Goal: Task Accomplishment & Management: Complete application form

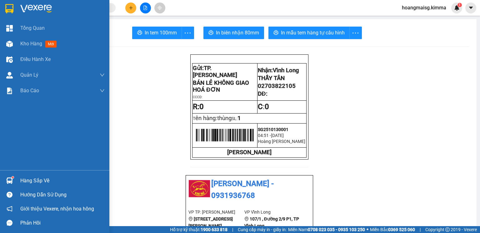
click at [10, 44] on img at bounding box center [9, 44] width 7 height 7
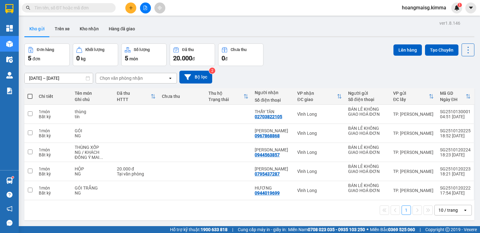
click at [29, 97] on span at bounding box center [30, 96] width 5 height 5
click at [30, 93] on input "checkbox" at bounding box center [30, 93] width 0 height 0
checkbox input "true"
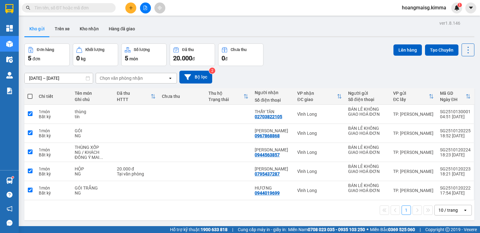
checkbox input "true"
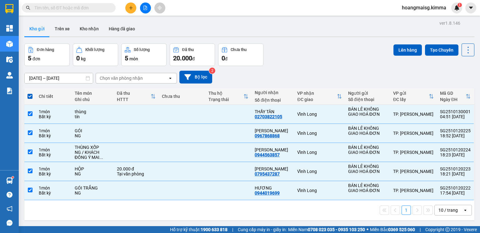
click at [441, 208] on div "10 / trang" at bounding box center [447, 210] width 19 height 6
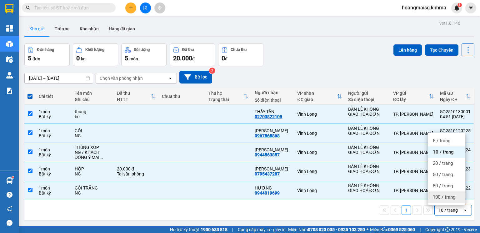
click at [442, 199] on span "100 / trang" at bounding box center [444, 197] width 23 height 6
checkbox input "false"
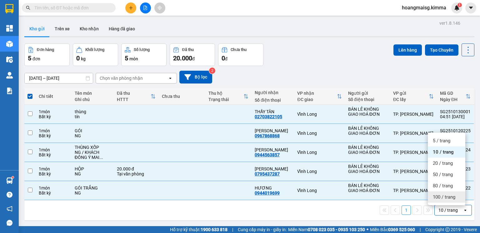
checkbox input "false"
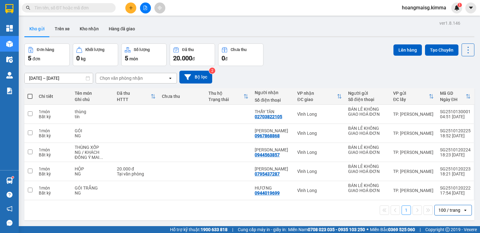
click at [30, 95] on span at bounding box center [30, 96] width 5 height 5
click at [30, 93] on input "checkbox" at bounding box center [30, 93] width 0 height 0
checkbox input "true"
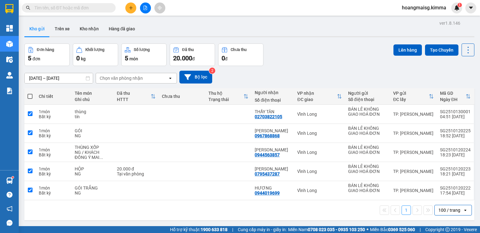
checkbox input "true"
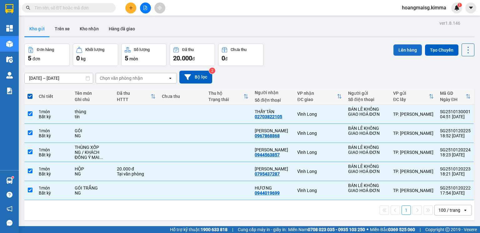
click at [407, 49] on button "Lên hàng" at bounding box center [407, 49] width 28 height 11
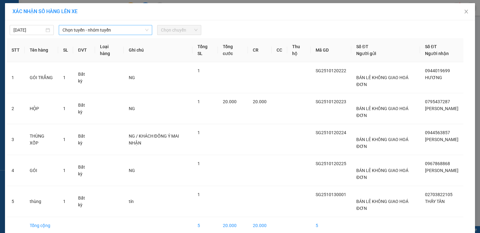
click at [71, 32] on span "Chọn tuyến - nhóm tuyến" at bounding box center [106, 29] width 86 height 9
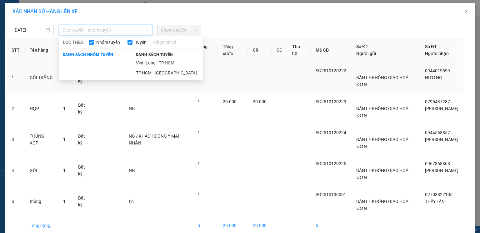
click at [132, 72] on li "TP.HCM - [GEOGRAPHIC_DATA]" at bounding box center [167, 73] width 71 height 10
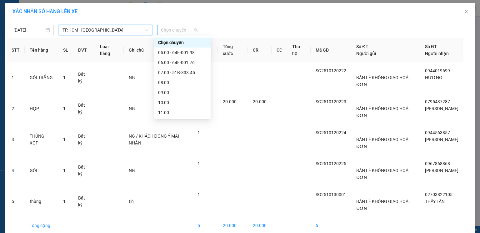
click at [173, 32] on span "Chọn chuyến" at bounding box center [179, 29] width 37 height 9
click at [189, 53] on div "05:00 - 64F-001.98" at bounding box center [182, 52] width 49 height 7
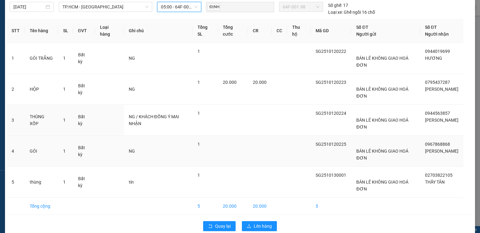
scroll to position [33, 0]
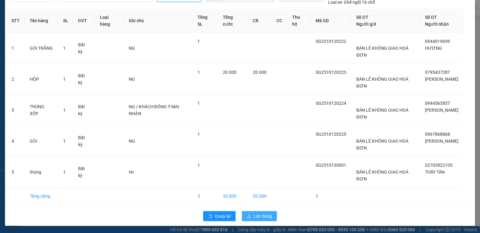
click at [254, 214] on span "Lên hàng" at bounding box center [263, 216] width 18 height 7
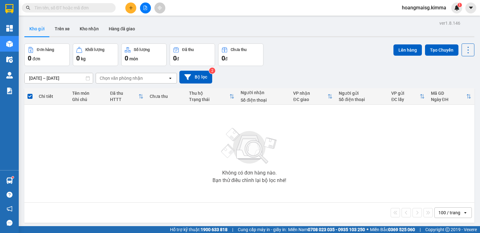
click at [132, 10] on button at bounding box center [130, 8] width 11 height 11
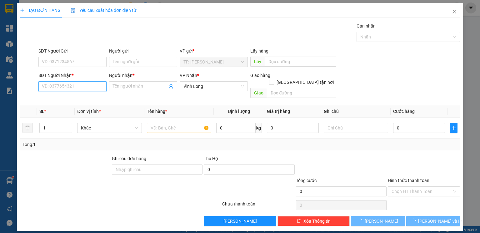
drag, startPoint x: 78, startPoint y: 82, endPoint x: 72, endPoint y: 88, distance: 8.2
click at [77, 84] on input "SĐT Người Nhận *" at bounding box center [72, 86] width 68 height 10
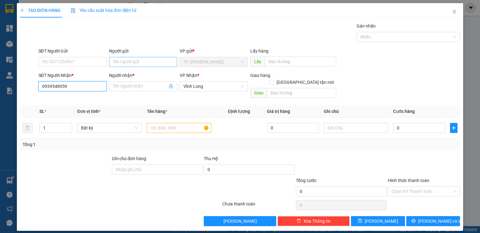
type input "0939548959"
click at [128, 62] on input "Người gửi" at bounding box center [143, 62] width 68 height 10
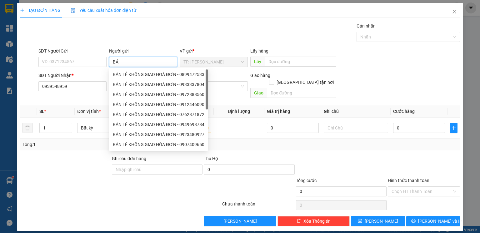
type input "BÁN"
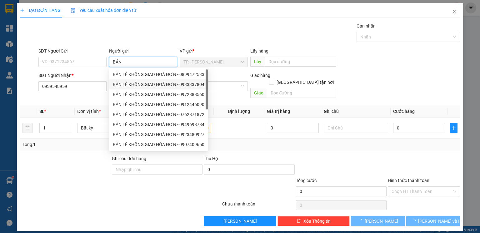
drag, startPoint x: 168, startPoint y: 82, endPoint x: 103, endPoint y: 84, distance: 66.0
click at [168, 81] on div "BÁN LẺ KHÔNG GIAO HOÁ ĐƠN - 0933337804" at bounding box center [159, 84] width 92 height 7
type input "0933337804"
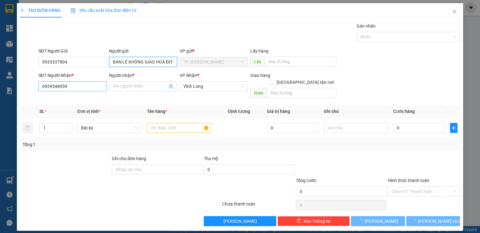
type input "BÁN LẺ KHÔNG GIAO HOÁ ĐƠN"
click at [71, 86] on input "0939548959" at bounding box center [72, 86] width 68 height 10
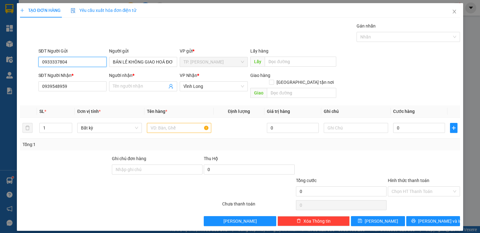
drag, startPoint x: 78, startPoint y: 64, endPoint x: 0, endPoint y: 57, distance: 78.8
click at [23, 62] on div "SĐT Người Gửi 0933337804 Người gửi BÁN LẺ KHÔNG GIAO HOÁ ĐƠN VP gửi * TP. [PERS…" at bounding box center [239, 59] width 441 height 22
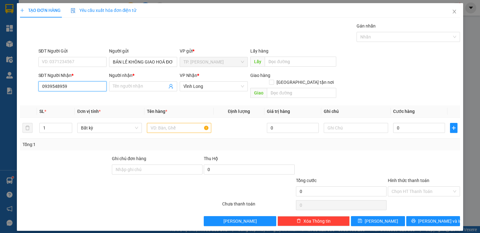
click at [87, 85] on input "0939548959" at bounding box center [72, 86] width 68 height 10
click at [169, 124] on input "text" at bounding box center [179, 128] width 64 height 10
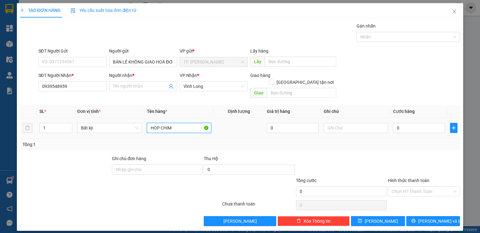
type input "HOP CHIM"
type input "QUYEN"
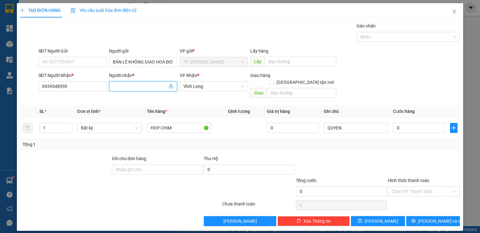
click at [133, 89] on input "Người nhận *" at bounding box center [140, 86] width 54 height 7
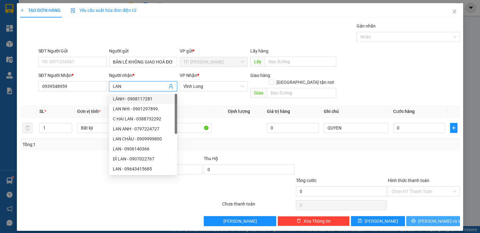
type input "LAN"
click at [415, 219] on icon "printer" at bounding box center [413, 221] width 4 height 4
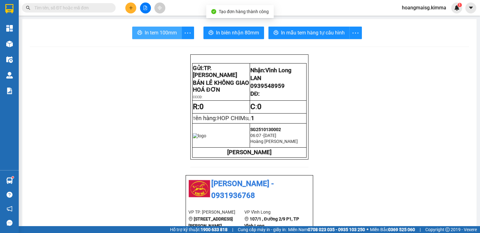
click at [148, 33] on span "In tem 100mm" at bounding box center [161, 33] width 32 height 8
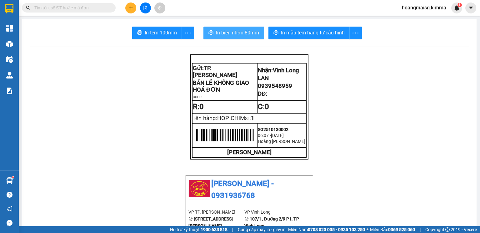
drag, startPoint x: 248, startPoint y: 26, endPoint x: 244, endPoint y: 29, distance: 4.4
click at [244, 31] on span "In biên nhận 80mm" at bounding box center [237, 33] width 43 height 8
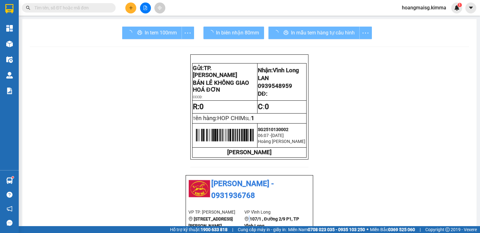
drag, startPoint x: 394, startPoint y: 203, endPoint x: 278, endPoint y: 66, distance: 178.5
click at [80, 10] on input "text" at bounding box center [71, 7] width 74 height 7
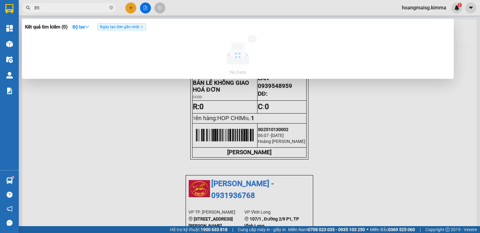
type input "8"
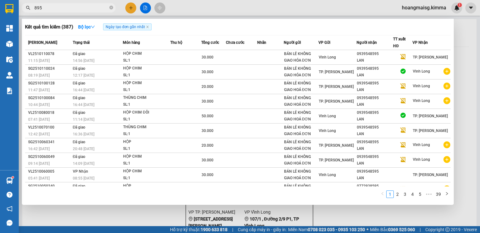
type input "8959"
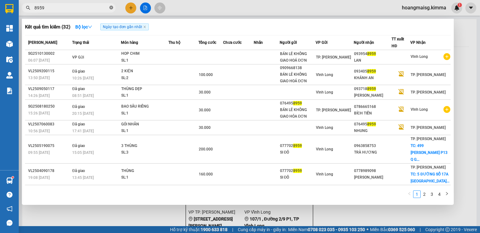
click at [111, 8] on icon "close-circle" at bounding box center [111, 8] width 4 height 4
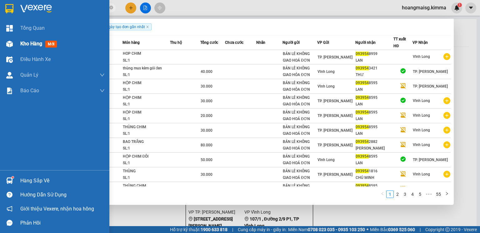
type input "093954"
click at [41, 44] on span "Kho hàng" at bounding box center [31, 44] width 22 height 6
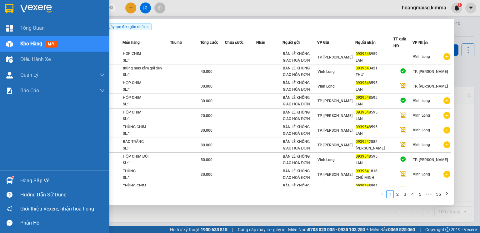
click at [41, 44] on span "Kho hàng" at bounding box center [31, 44] width 22 height 6
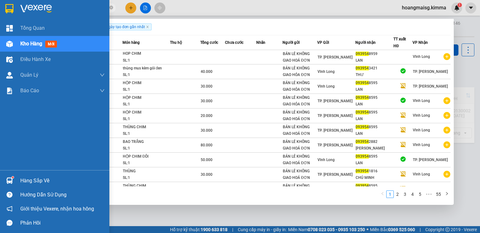
click at [42, 44] on span "Kho hàng" at bounding box center [31, 44] width 22 height 6
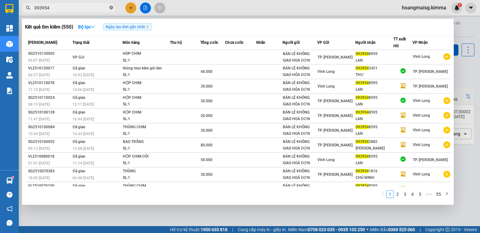
click at [109, 7] on icon "close-circle" at bounding box center [111, 8] width 4 height 4
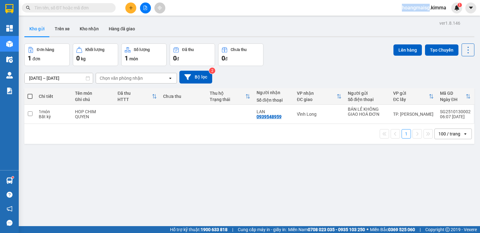
click at [109, 7] on span at bounding box center [111, 7] width 4 height 7
click at [423, 113] on icon at bounding box center [425, 114] width 4 height 4
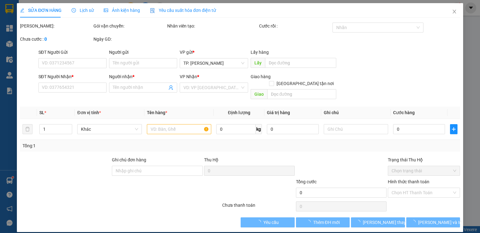
type input "BÁN LẺ KHÔNG GIAO HOÁ ĐƠN"
type input "0939548959"
type input "LAN"
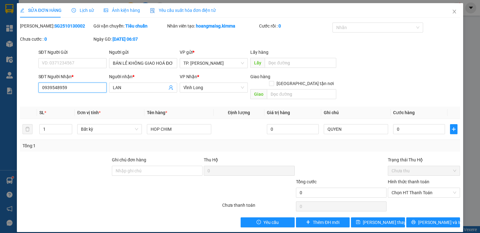
click at [77, 84] on input "0939548959" at bounding box center [72, 88] width 68 height 10
type input "0939548595"
click at [371, 217] on button "[PERSON_NAME] thay đổi" at bounding box center [378, 222] width 54 height 10
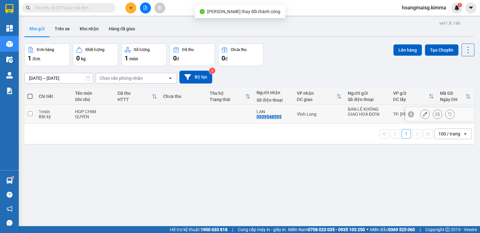
click at [435, 115] on icon at bounding box center [437, 114] width 4 height 4
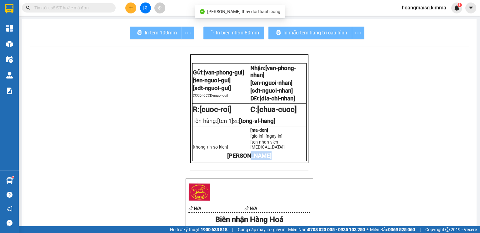
drag, startPoint x: 433, startPoint y: 115, endPoint x: 366, endPoint y: 99, distance: 68.4
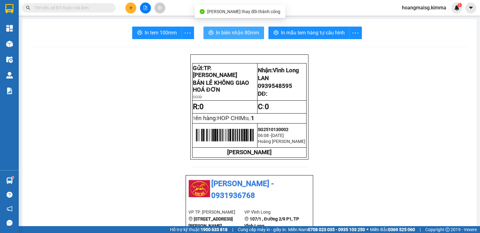
click at [233, 28] on button "In biên nhận 80mm" at bounding box center [233, 33] width 61 height 13
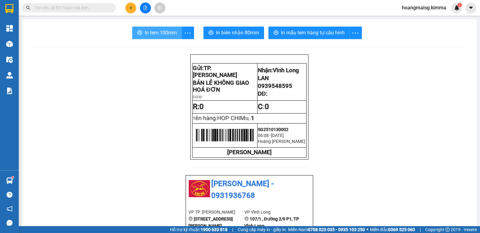
click at [150, 35] on span "In tem 100mm" at bounding box center [161, 33] width 32 height 8
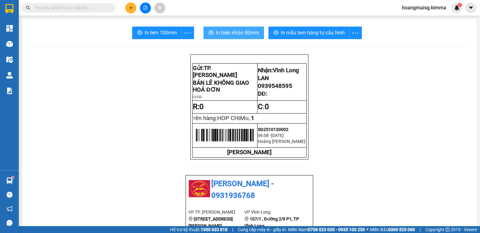
drag, startPoint x: 232, startPoint y: 36, endPoint x: 223, endPoint y: 30, distance: 10.6
click at [232, 36] on span "In biên nhận 80mm" at bounding box center [237, 33] width 43 height 8
click at [129, 8] on icon "plus" at bounding box center [131, 8] width 4 height 4
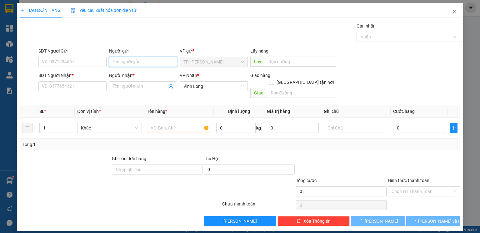
click at [128, 60] on input "Người gửi" at bounding box center [143, 62] width 68 height 10
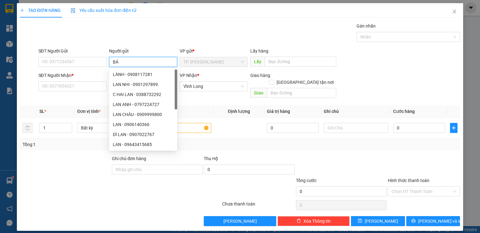
type input "BÁN"
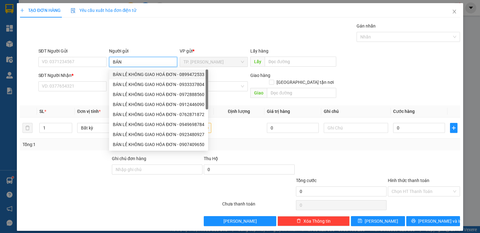
drag, startPoint x: 135, startPoint y: 77, endPoint x: 88, endPoint y: 64, distance: 49.1
click at [134, 76] on div "BÁN LẺ KHÔNG GIAO HOÁ ĐƠN - 0899472533" at bounding box center [159, 74] width 92 height 7
type input "0899472533"
type input "BÁN LẺ KHÔNG GIAO HOÁ ĐƠN"
click at [87, 63] on input "0899472533" at bounding box center [72, 62] width 68 height 10
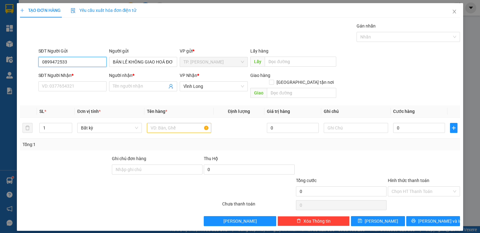
click at [87, 63] on input "0899472533" at bounding box center [72, 62] width 68 height 10
drag, startPoint x: 73, startPoint y: 94, endPoint x: 76, endPoint y: 88, distance: 7.0
click at [73, 94] on div "Transit Pickup Surcharge Ids Transit Deliver Surcharge Ids Transit Deliver Surc…" at bounding box center [240, 124] width 440 height 203
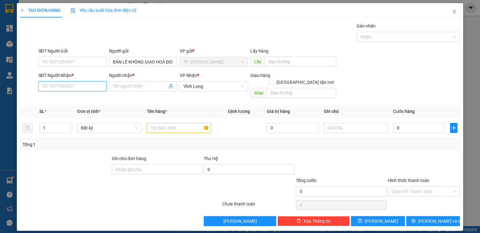
click at [76, 86] on input "SĐT Người Nhận *" at bounding box center [72, 86] width 68 height 10
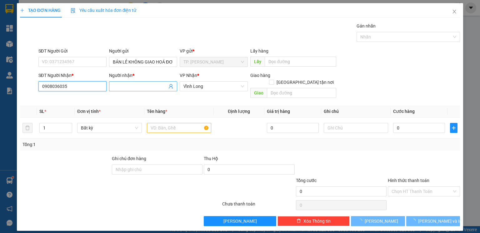
type input "0908036035"
click at [124, 86] on input "Người nhận *" at bounding box center [140, 86] width 54 height 7
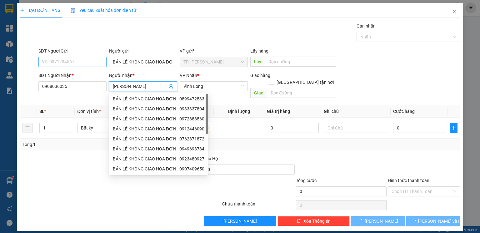
type input "[PERSON_NAME]"
click at [93, 64] on input "SĐT Người Gửi" at bounding box center [72, 62] width 68 height 10
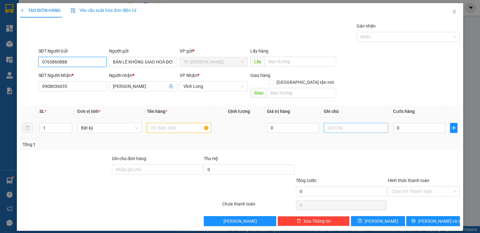
type input "0763860888"
click at [333, 123] on input "text" at bounding box center [356, 128] width 64 height 10
type input "TÍN (TRÂN)"
drag, startPoint x: 173, startPoint y: 122, endPoint x: 176, endPoint y: 119, distance: 3.8
click at [174, 123] on input "text" at bounding box center [179, 128] width 64 height 10
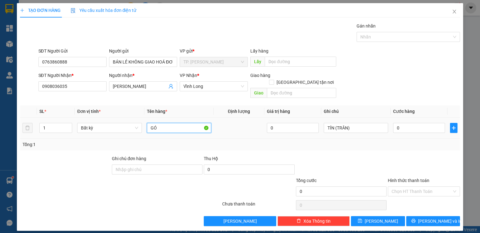
type input "G"
type input "GÓI KEO VÀNG DẸP"
click at [426, 123] on input "0" at bounding box center [419, 128] width 52 height 10
type input "02"
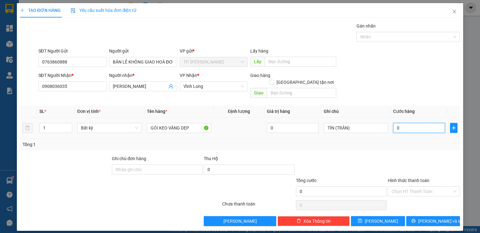
type input "2"
type input "020"
type input "20"
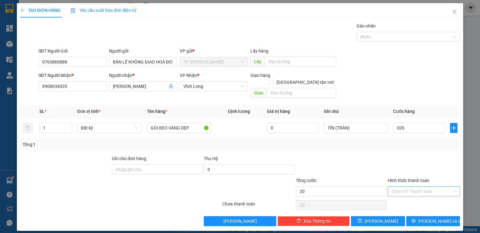
type input "20.000"
click at [429, 187] on input "Hình thức thanh toán" at bounding box center [422, 191] width 60 height 9
click at [421, 193] on div "Tại văn phòng" at bounding box center [424, 196] width 65 height 7
type input "0"
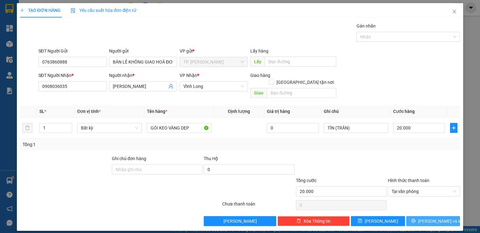
click at [447, 216] on button "[PERSON_NAME] và In" at bounding box center [433, 221] width 54 height 10
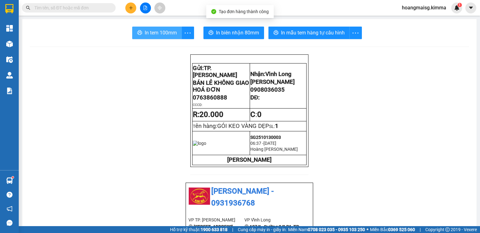
click at [155, 36] on span "In tem 100mm" at bounding box center [161, 33] width 32 height 8
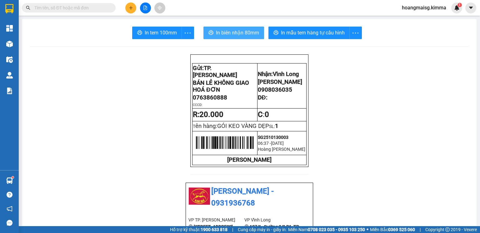
click at [231, 30] on span "In biên nhận 80mm" at bounding box center [237, 33] width 43 height 8
click at [134, 7] on button at bounding box center [130, 8] width 11 height 11
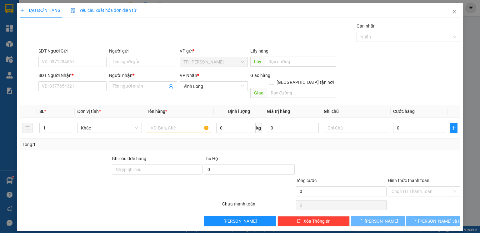
click at [137, 56] on div "Người gửi" at bounding box center [143, 52] width 68 height 9
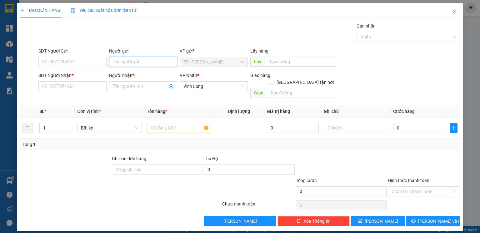
click at [143, 62] on input "Người gửi" at bounding box center [143, 62] width 68 height 10
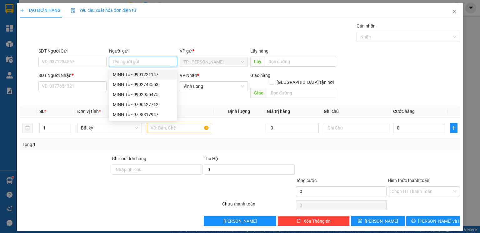
drag, startPoint x: 142, startPoint y: 72, endPoint x: 138, endPoint y: 70, distance: 5.2
click at [142, 72] on div "MINH TÚ - 0901221147" at bounding box center [143, 74] width 61 height 7
type input "0901221147"
click at [128, 64] on input "[PERSON_NAME]" at bounding box center [143, 62] width 68 height 10
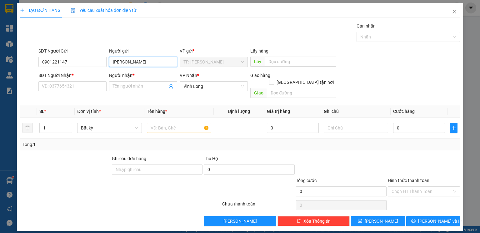
click at [128, 64] on input "[PERSON_NAME]" at bounding box center [143, 62] width 68 height 10
click at [128, 64] on input "B" at bounding box center [143, 62] width 68 height 10
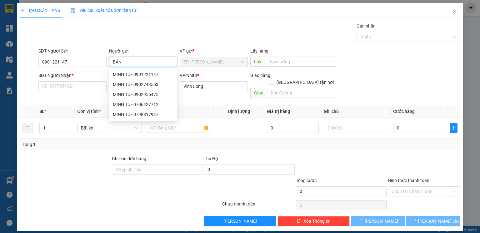
click at [129, 73] on div "MINH TÚ - 0901221147" at bounding box center [143, 74] width 61 height 7
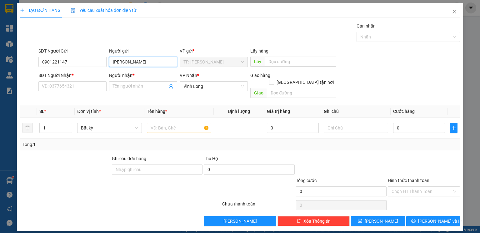
click at [134, 64] on input "[PERSON_NAME]" at bounding box center [143, 62] width 68 height 10
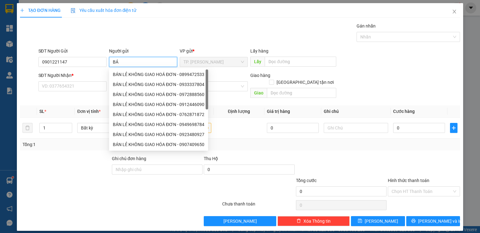
type input "BÁN"
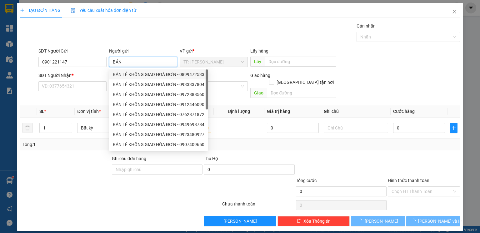
drag, startPoint x: 134, startPoint y: 73, endPoint x: 98, endPoint y: 70, distance: 37.0
click at [134, 73] on div "BÁN LẺ KHÔNG GIAO HOÁ ĐƠN - 0899472533" at bounding box center [159, 74] width 92 height 7
type input "0899472533"
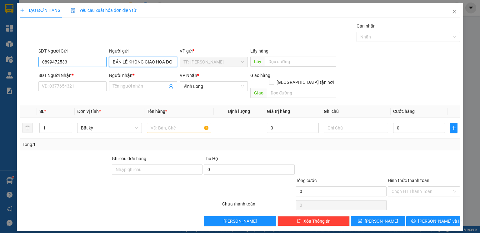
type input "BÁN LẺ KHÔNG GIAO HOÁ ĐƠN"
click at [86, 65] on input "0899472533" at bounding box center [72, 62] width 68 height 10
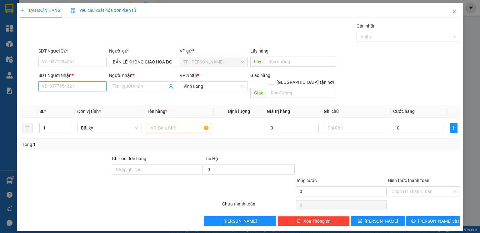
drag, startPoint x: 78, startPoint y: 83, endPoint x: 80, endPoint y: 70, distance: 12.8
click at [78, 77] on div "SĐT Người Nhận * VD: 0377654321" at bounding box center [72, 83] width 68 height 22
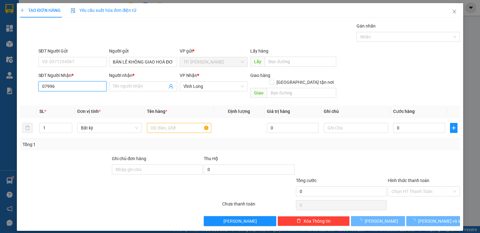
type input "079966"
click at [78, 87] on input "079966" at bounding box center [72, 86] width 68 height 10
drag, startPoint x: 80, startPoint y: 98, endPoint x: 104, endPoint y: 104, distance: 24.9
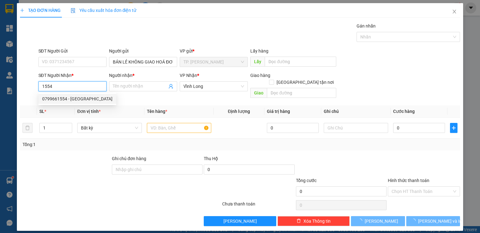
click at [80, 98] on div "0799661554 - [GEOGRAPHIC_DATA]" at bounding box center [77, 98] width 70 height 7
type input "0799661554"
type input "TÂN THÀNH"
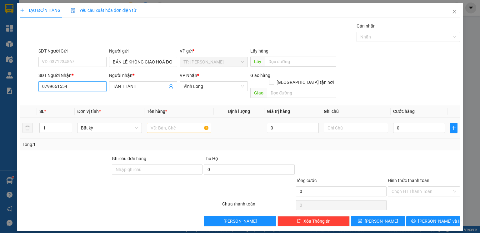
type input "0799661554"
drag, startPoint x: 161, startPoint y: 119, endPoint x: 161, endPoint y: 115, distance: 4.1
click at [161, 123] on input "text" at bounding box center [179, 128] width 64 height 10
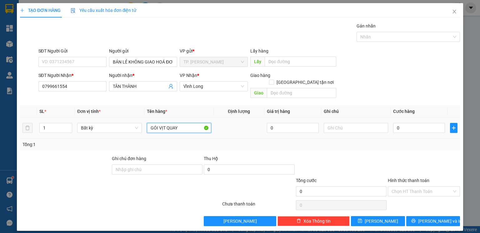
type input "GÓI VỊT QUAY"
type input "TÍN"
drag, startPoint x: 158, startPoint y: 118, endPoint x: 141, endPoint y: 123, distance: 18.4
click at [141, 123] on tr "1 Bất kỳ GÓI VỊT QUAY 0 TÍN 0" at bounding box center [240, 128] width 440 height 21
type input "GIO VỊT QUAY"
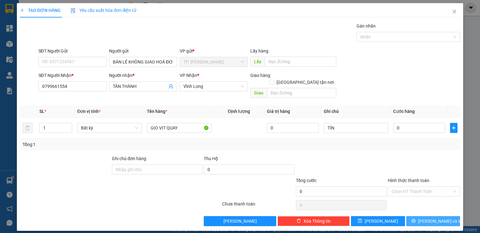
click at [430, 218] on span "[PERSON_NAME] và In" at bounding box center [440, 221] width 44 height 7
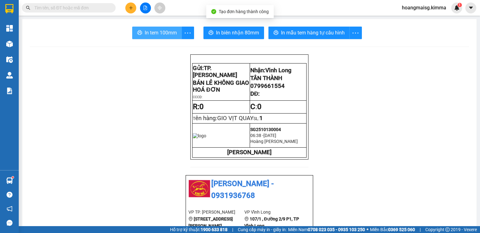
click at [168, 36] on span "In tem 100mm" at bounding box center [161, 33] width 32 height 8
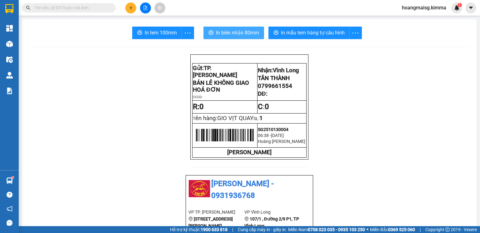
click at [228, 35] on span "In biên nhận 80mm" at bounding box center [237, 33] width 43 height 8
